Goal: Information Seeking & Learning: Understand process/instructions

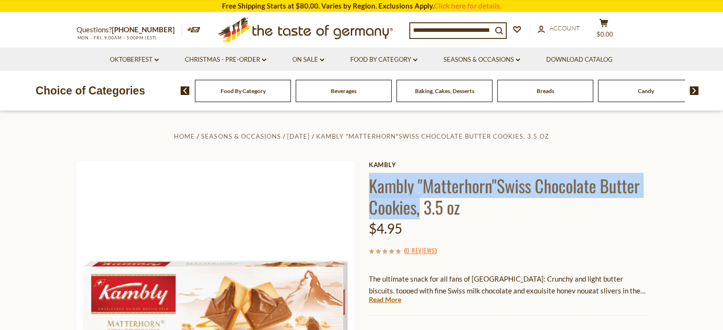
drag, startPoint x: 372, startPoint y: 169, endPoint x: 422, endPoint y: 210, distance: 64.5
click at [422, 210] on div "Kambly Kambly "Matterhorn"Swiss Chocolate Butter Cookies, 3.5 oz $4.95 ( 0 Revi…" at bounding box center [508, 304] width 278 height 286
copy h1 "Kambly "Matterhorn"Swiss Chocolate Butter Cookies,"
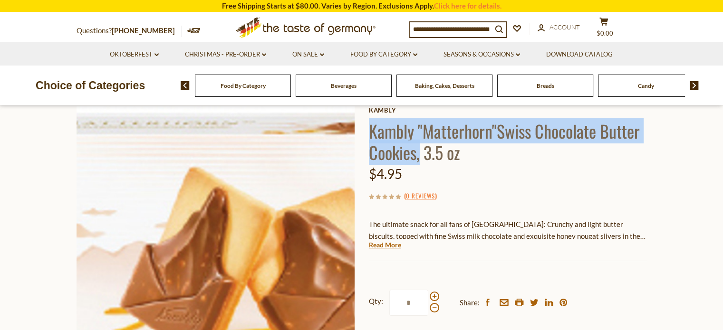
scroll to position [95, 0]
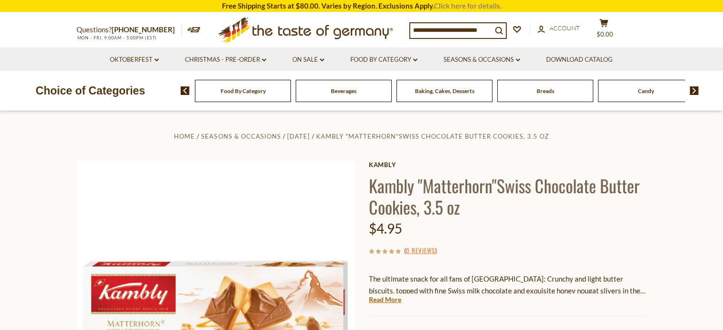
click at [443, 6] on link "Click here for details." at bounding box center [468, 5] width 68 height 9
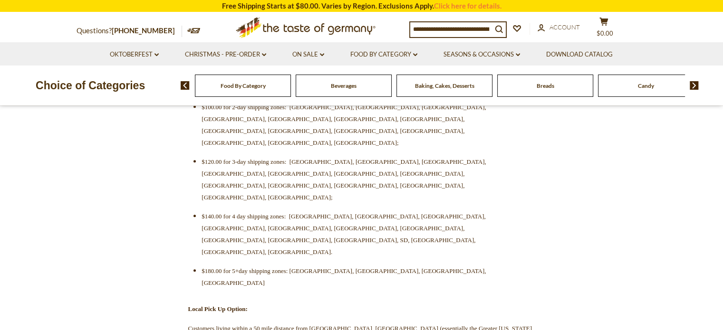
scroll to position [285, 0]
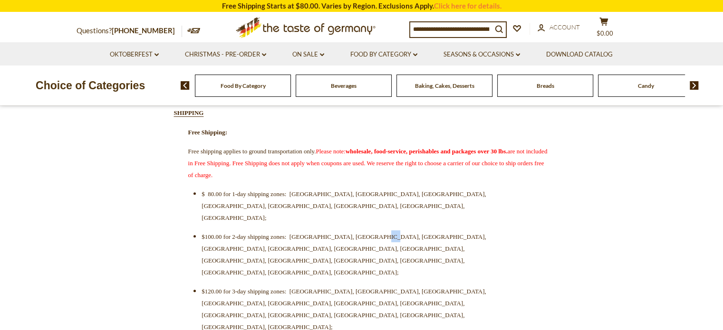
drag, startPoint x: 404, startPoint y: 218, endPoint x: 412, endPoint y: 217, distance: 8.6
click at [412, 233] on span "$100.00 for 2-day shipping zones: [GEOGRAPHIC_DATA], [GEOGRAPHIC_DATA], [GEOGRA…" at bounding box center [344, 254] width 284 height 43
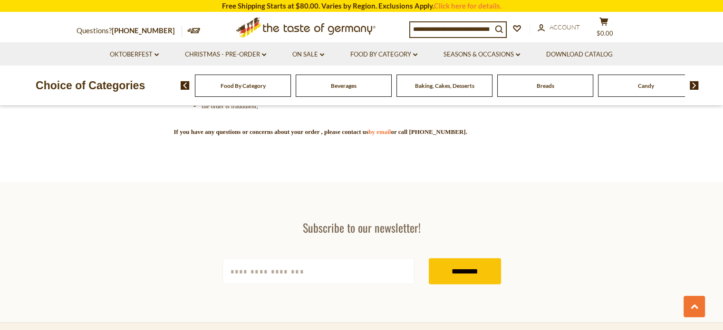
scroll to position [2758, 0]
